Goal: Check status

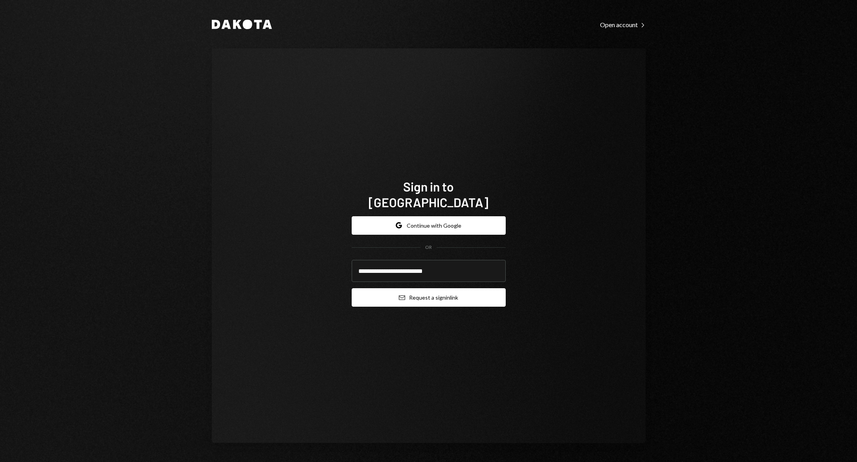
type input "**********"
click at [452, 295] on button "Email Request a sign in link" at bounding box center [429, 297] width 154 height 18
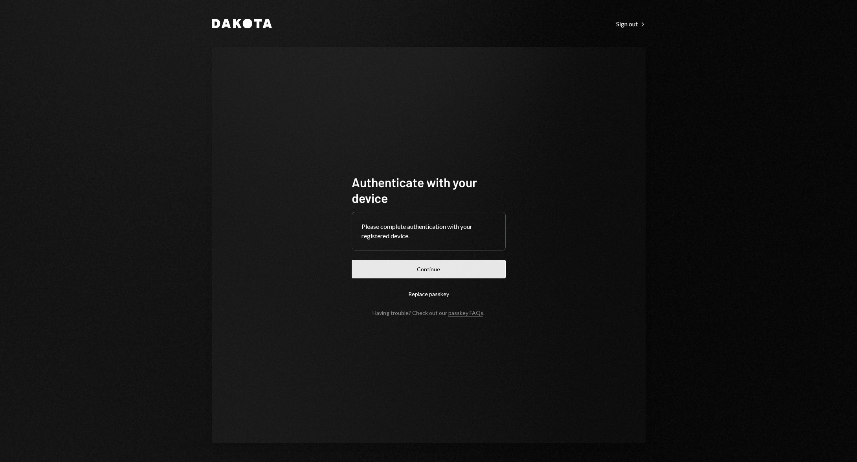
click at [454, 269] on button "Continue" at bounding box center [429, 269] width 154 height 18
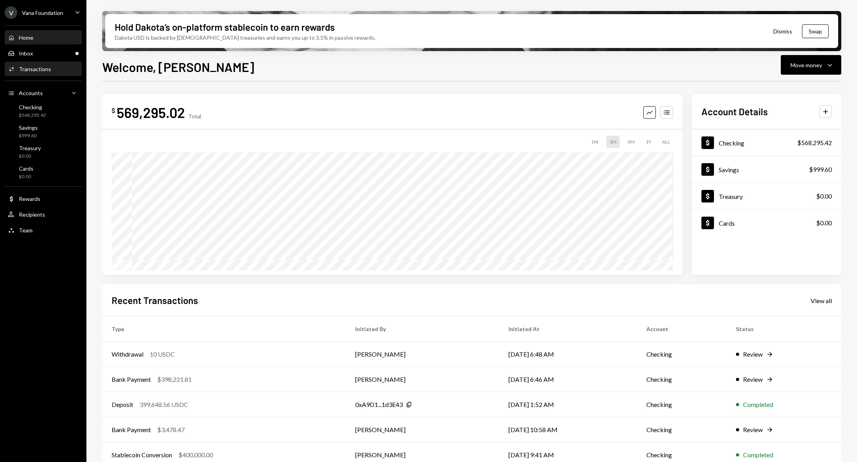
click at [48, 70] on div "Transactions" at bounding box center [35, 69] width 32 height 7
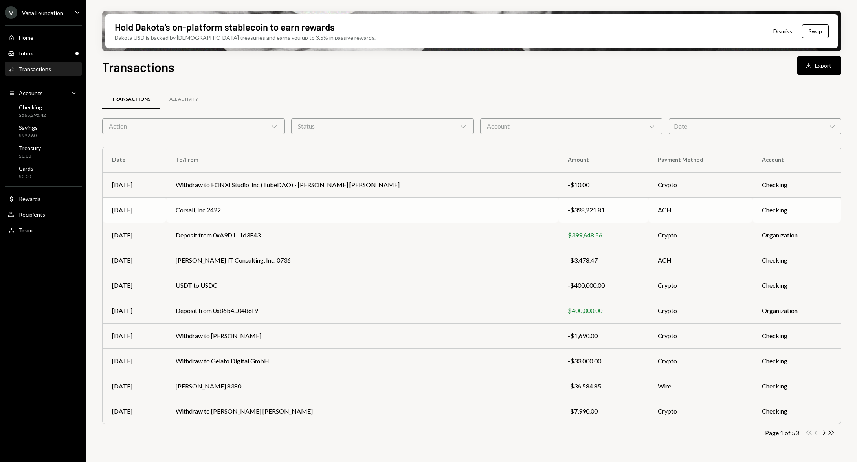
click at [388, 206] on td "Corsali, Inc 2422" at bounding box center [362, 209] width 392 height 25
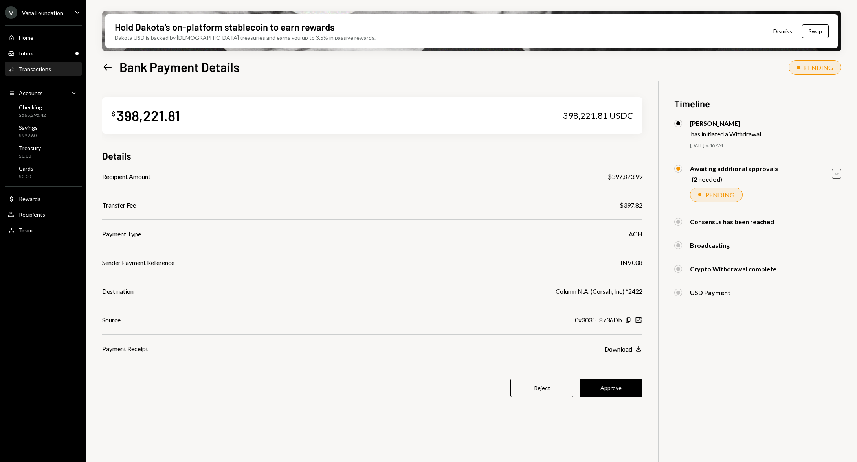
click at [837, 175] on icon "Caret Down" at bounding box center [836, 173] width 9 height 9
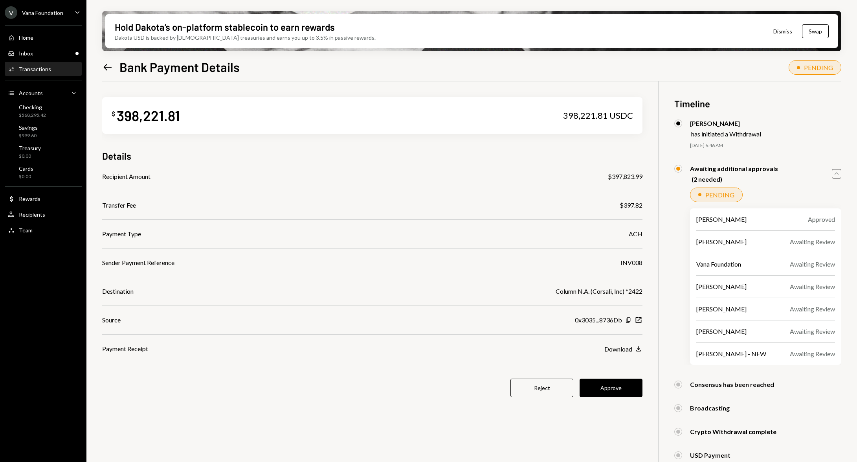
click at [838, 173] on icon "Caret Up" at bounding box center [836, 173] width 9 height 9
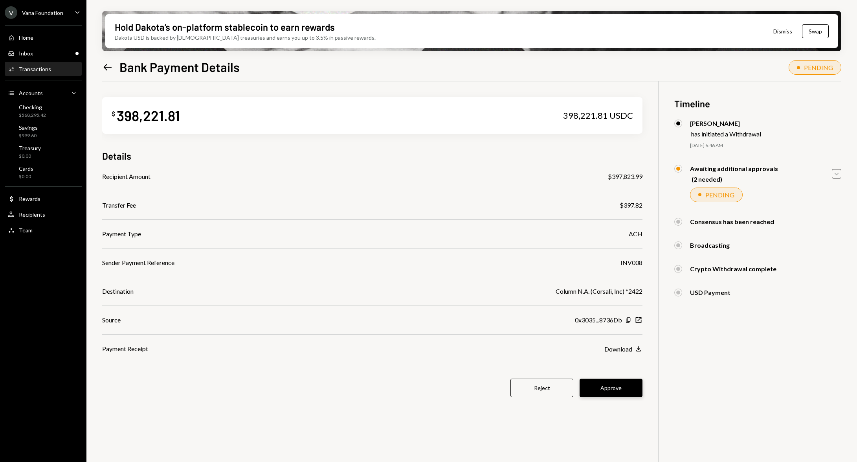
click at [613, 388] on button "Approve" at bounding box center [610, 387] width 63 height 18
click at [104, 69] on icon "Left Arrow" at bounding box center [107, 67] width 11 height 11
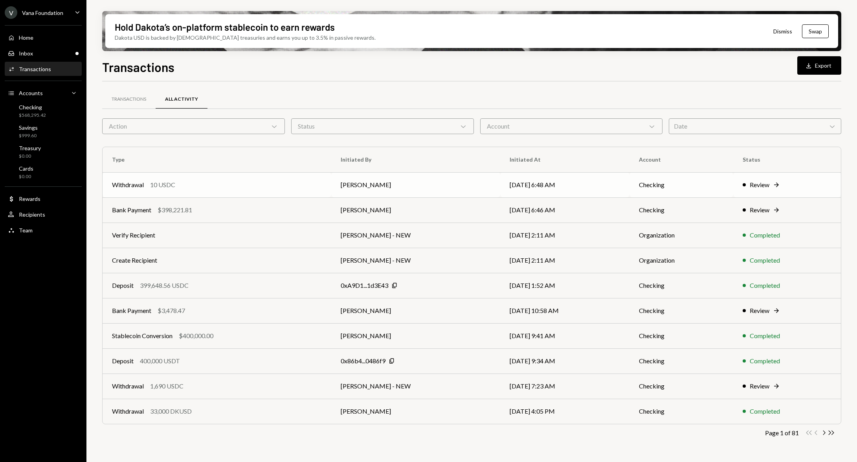
click at [336, 186] on td "Philip Jacobs" at bounding box center [415, 184] width 169 height 25
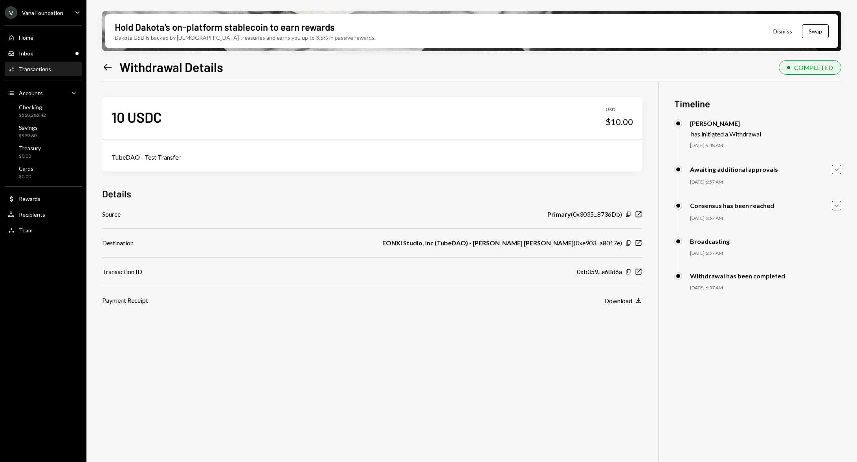
click at [650, 340] on div "10 USDC USD $10.00 TubeDAO - Test Transfer Details Source Primary ( 0x3035...87…" at bounding box center [471, 312] width 739 height 462
click at [109, 65] on icon "Left Arrow" at bounding box center [107, 67] width 11 height 11
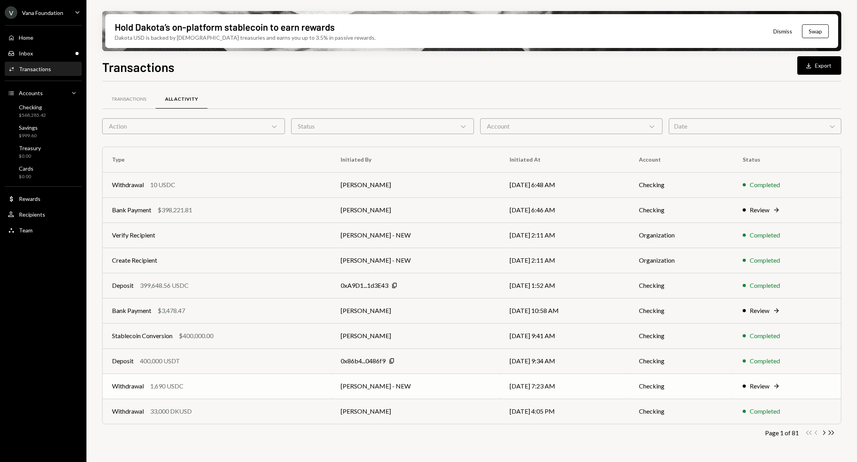
click at [471, 388] on td "George Norris - NEW" at bounding box center [415, 385] width 169 height 25
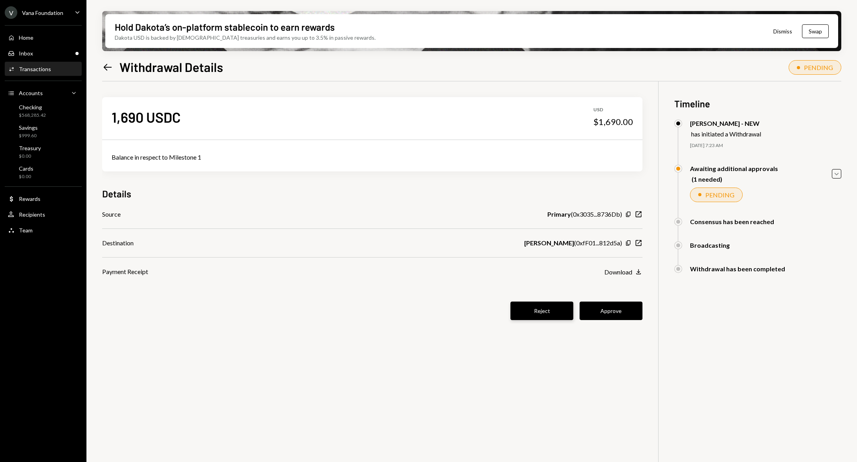
click at [542, 308] on button "Reject" at bounding box center [541, 310] width 63 height 18
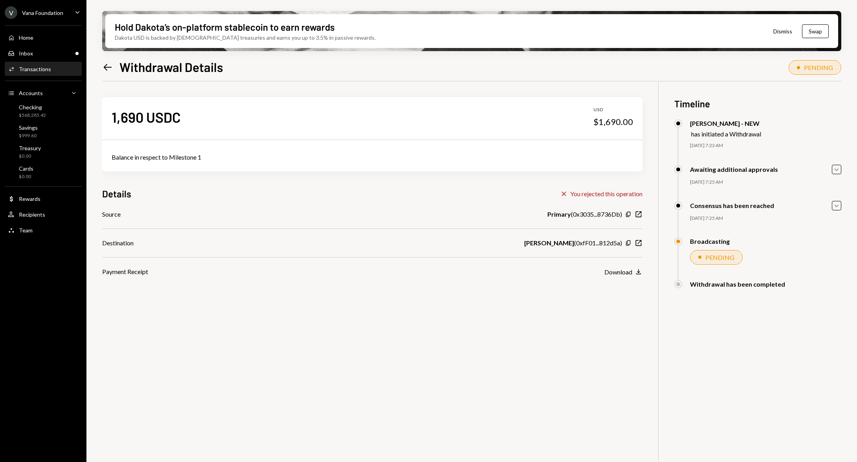
click at [107, 66] on icon "Left Arrow" at bounding box center [107, 67] width 11 height 11
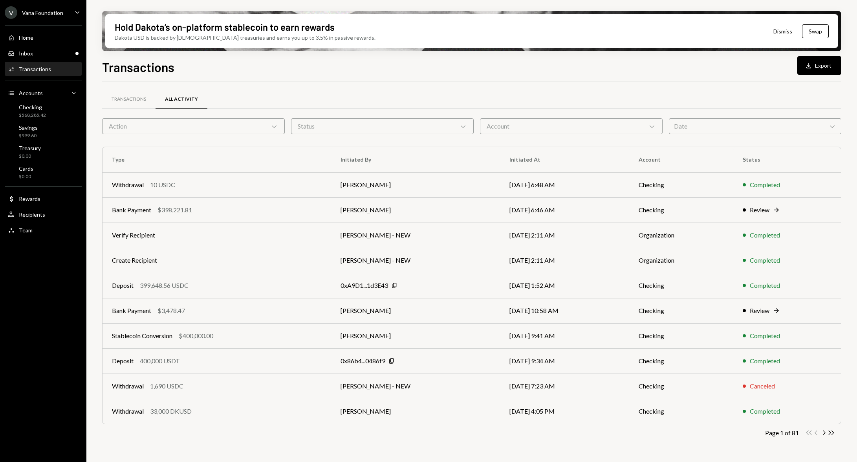
click at [20, 65] on div "Activities Transactions" at bounding box center [43, 68] width 71 height 13
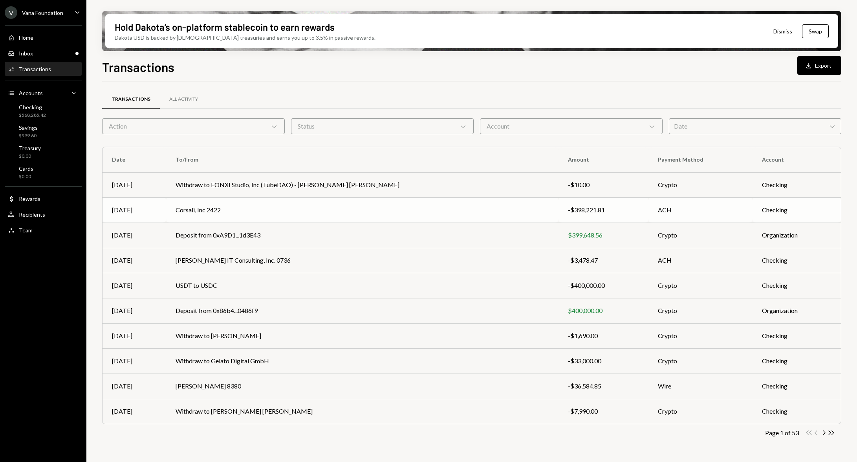
click at [304, 202] on td "Corsali, Inc 2422" at bounding box center [362, 209] width 392 height 25
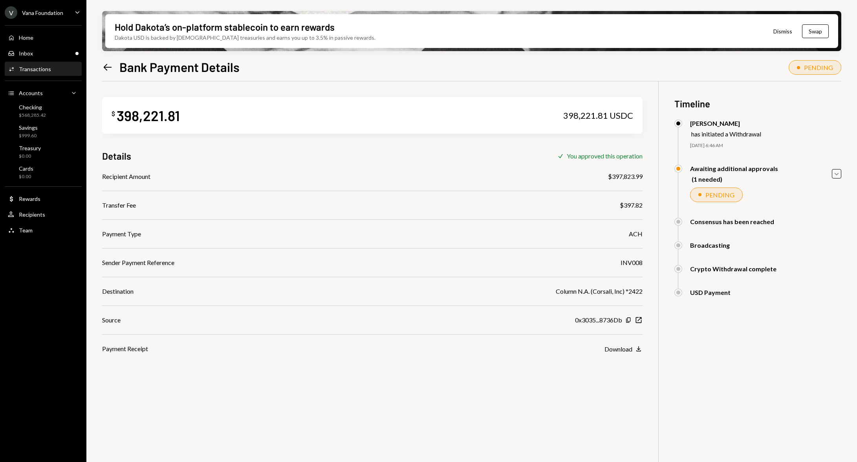
click at [740, 350] on div "$ 398,221.81 398,221.81 USDC Details Check You approved this operation Recipien…" at bounding box center [471, 312] width 739 height 462
click at [352, 382] on div "$ 398,221.81 398,221.81 USDC Details Check You approved this operation Recipien…" at bounding box center [471, 312] width 739 height 462
